Goal: Task Accomplishment & Management: Manage account settings

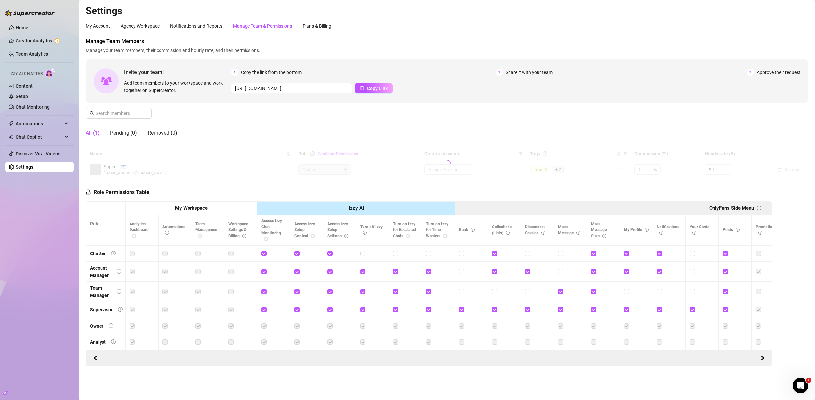
click at [270, 25] on div "Manage Team & Permissions" at bounding box center [262, 25] width 59 height 7
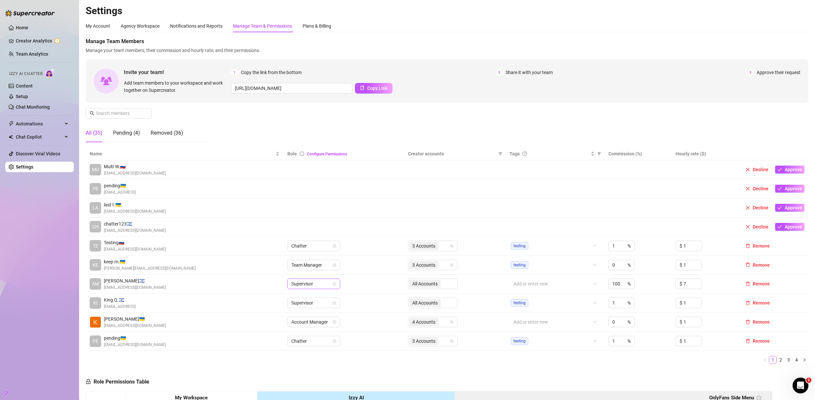
click at [315, 284] on span "Supervisor" at bounding box center [313, 284] width 45 height 10
click at [321, 320] on div "Team Manager" at bounding box center [312, 318] width 42 height 7
click at [313, 283] on span "Team Manager" at bounding box center [313, 284] width 45 height 10
click at [315, 307] on div "Account Manager" at bounding box center [312, 307] width 42 height 7
click at [311, 285] on span "Account Manager" at bounding box center [313, 284] width 45 height 10
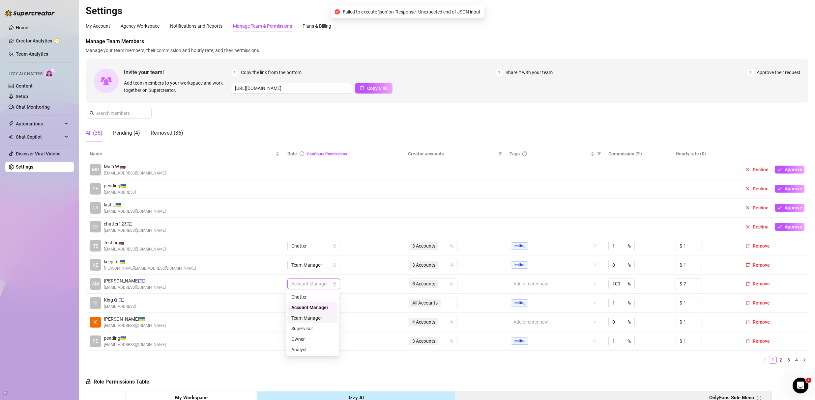
click at [318, 319] on div "Team Manager" at bounding box center [312, 318] width 42 height 7
